Goal: Entertainment & Leisure: Consume media (video, audio)

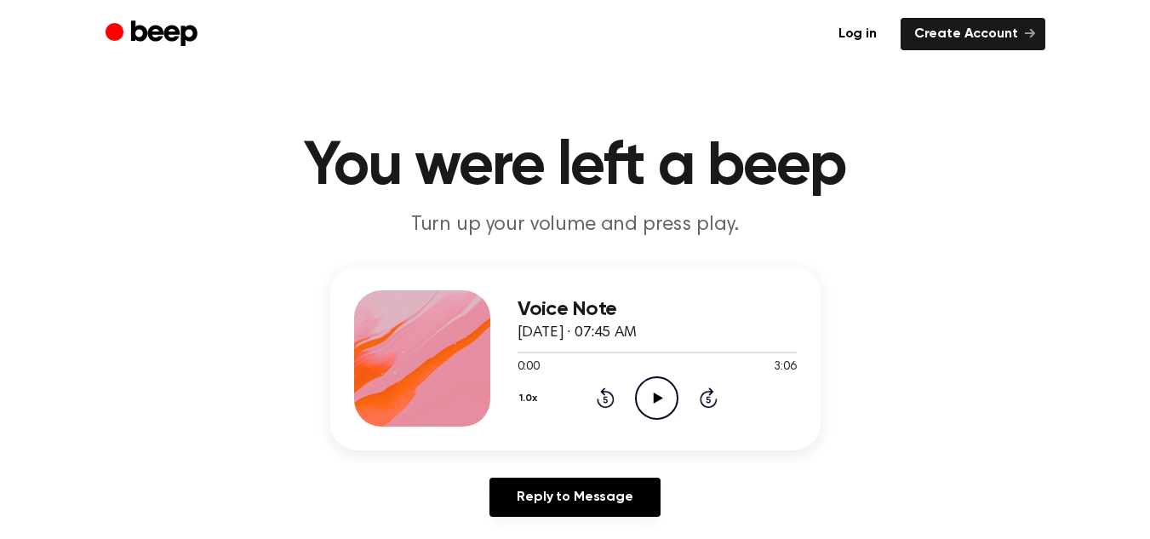
click at [665, 413] on icon "Play Audio" at bounding box center [656, 397] width 43 height 43
click at [640, 397] on icon "Play Audio" at bounding box center [656, 397] width 43 height 43
click at [635, 408] on icon "Play Audio" at bounding box center [656, 397] width 43 height 43
